Goal: Task Accomplishment & Management: Complete application form

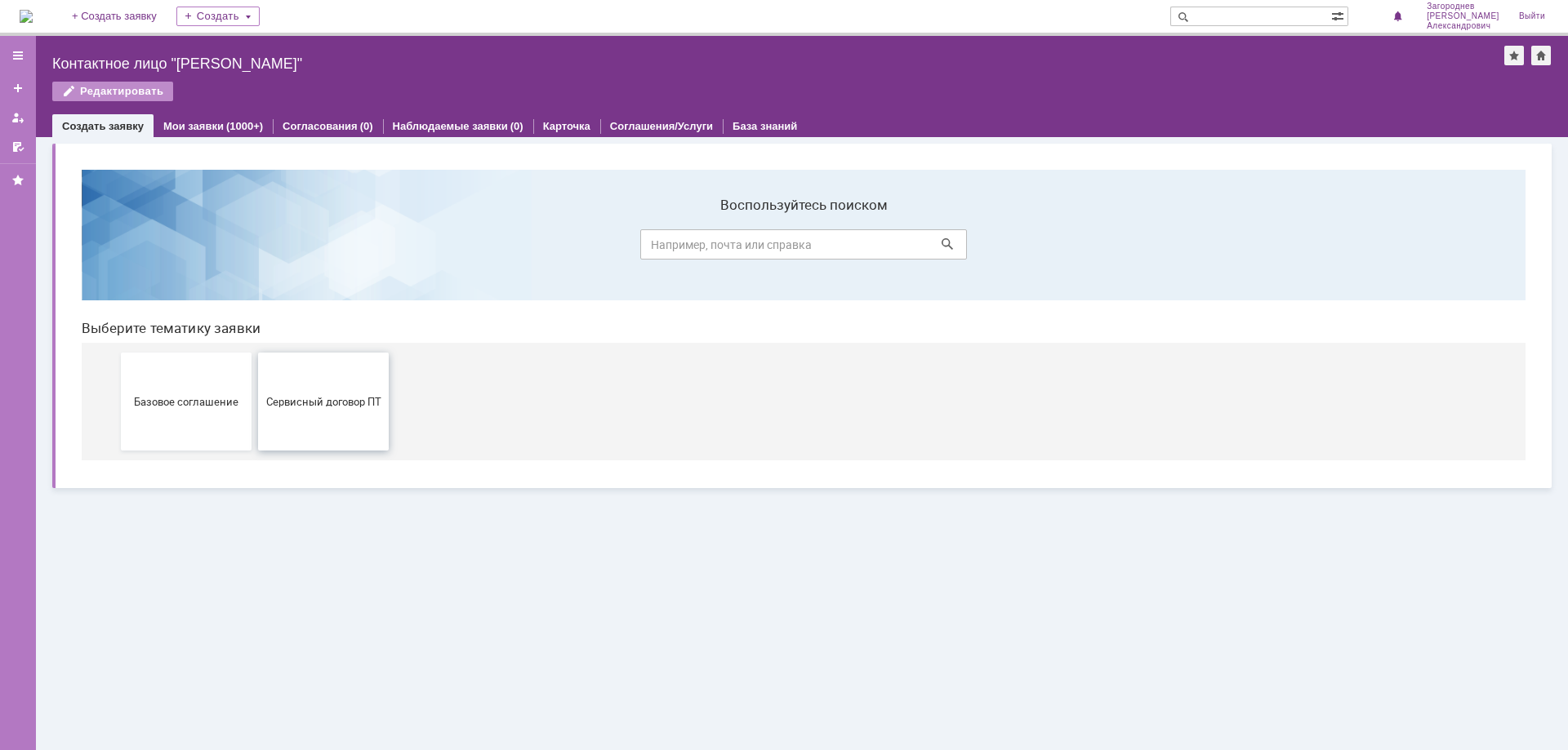
click at [325, 413] on button "Сервисный договор ПТ" at bounding box center [323, 401] width 131 height 98
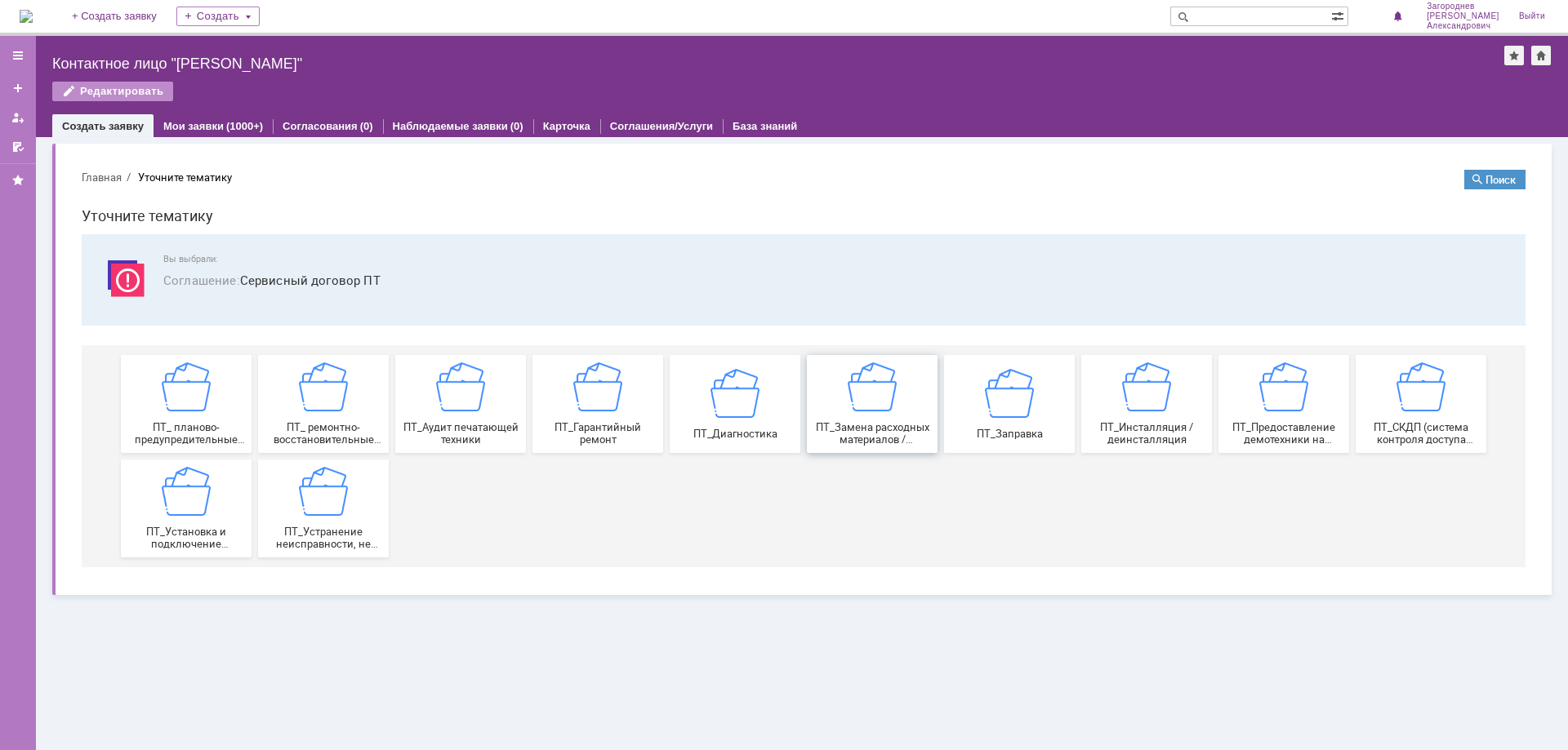
click at [874, 413] on div "ПТ_Замена расходных материалов / ресурсных деталей" at bounding box center [872, 403] width 121 height 83
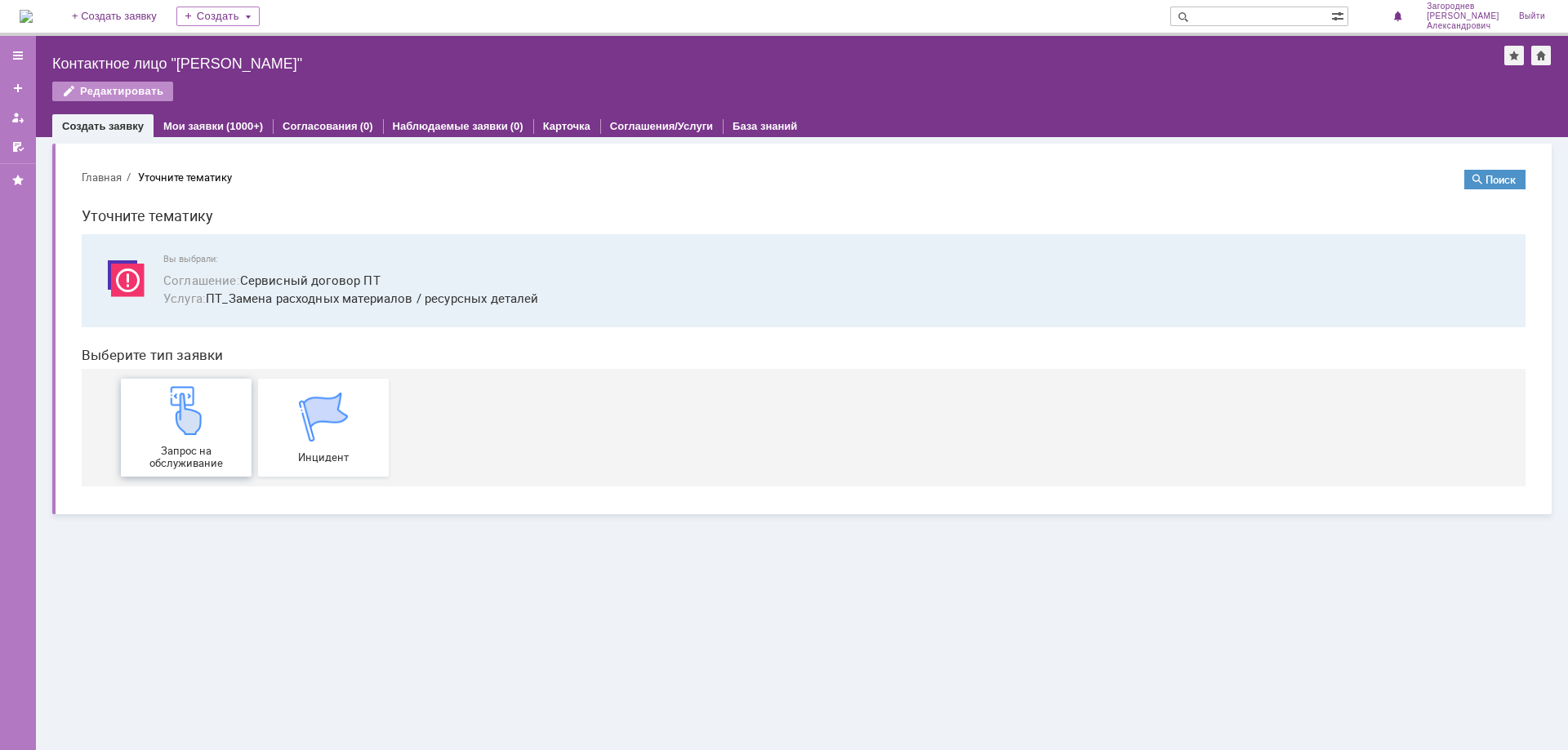
click at [217, 430] on div "Запрос на обслуживание" at bounding box center [186, 427] width 121 height 83
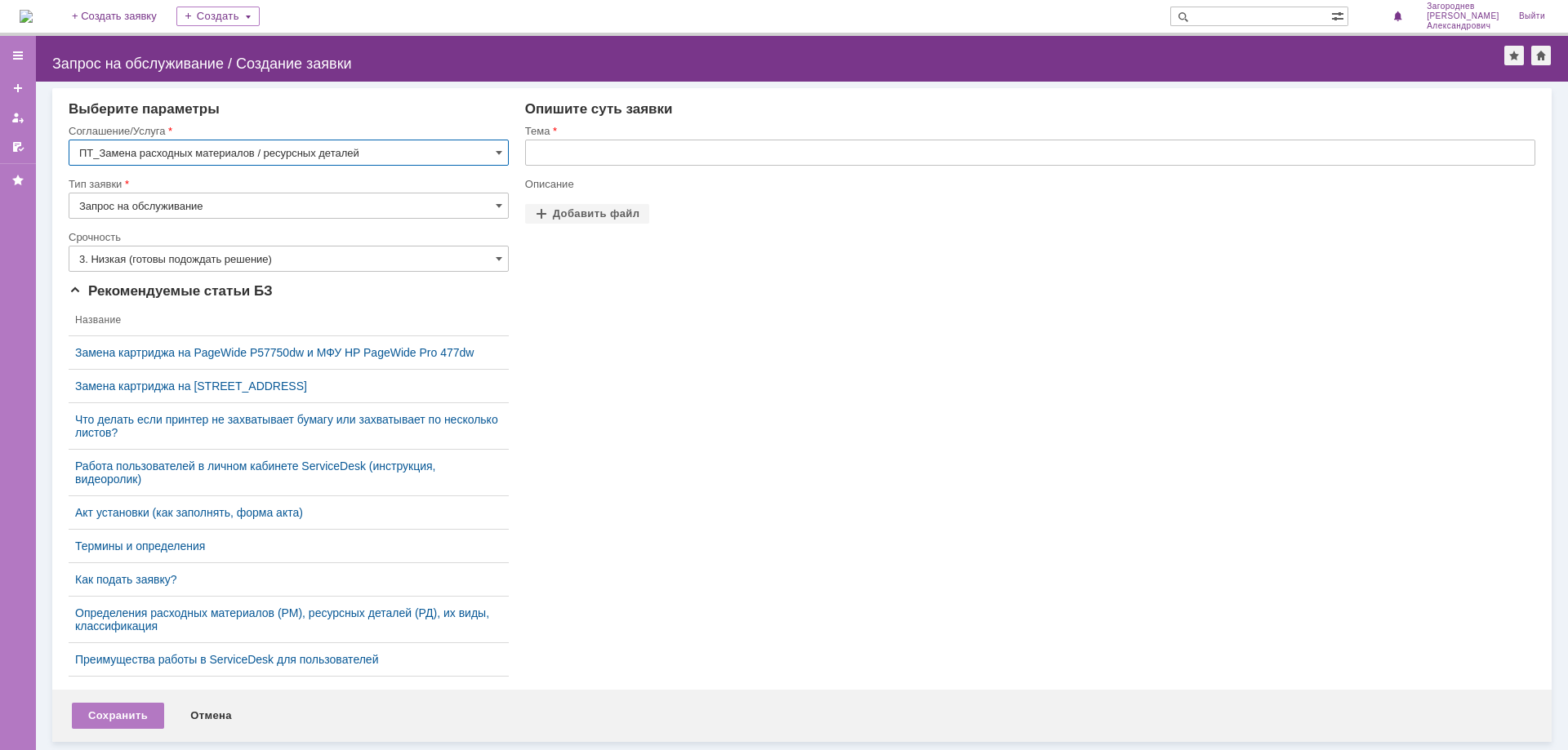
click at [682, 146] on input "text" at bounding box center [1030, 153] width 1010 height 26
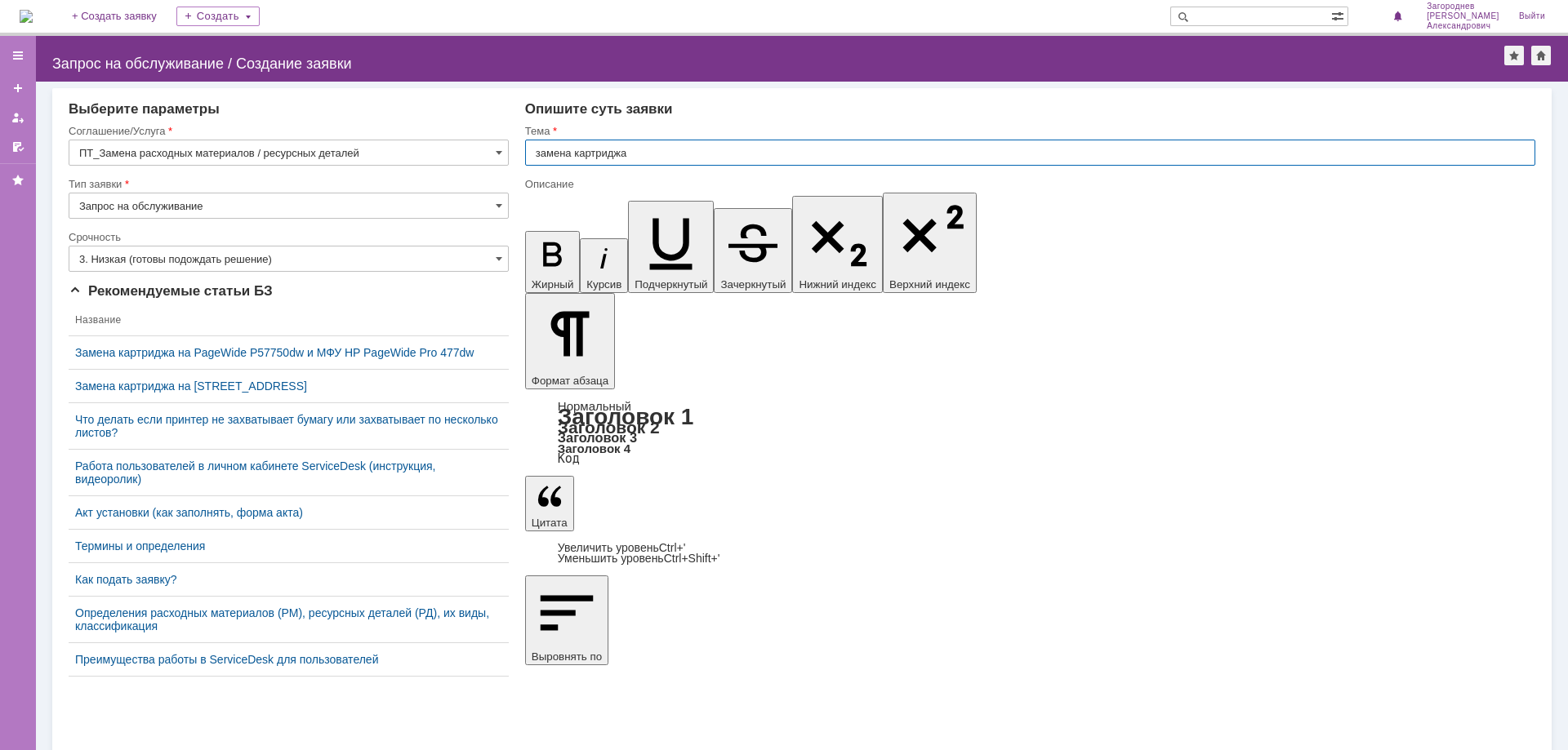
type input "замена картриджа"
drag, startPoint x: 590, startPoint y: 5769, endPoint x: 627, endPoint y: 5775, distance: 37.5
